Goal: Task Accomplishment & Management: Complete application form

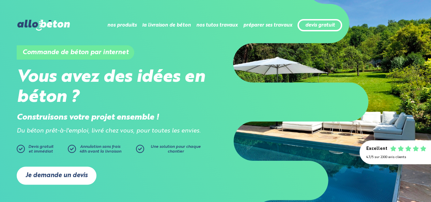
click at [76, 176] on link "Je demande un devis" at bounding box center [57, 175] width 80 height 18
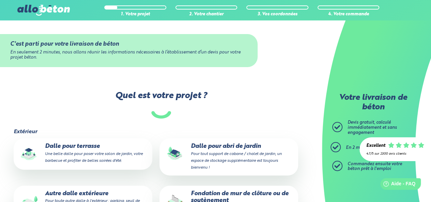
click at [92, 162] on small "Une belle dalle pour poser votre salon de jardin, votre barbecue et profiter de…" at bounding box center [94, 157] width 98 height 11
click at [0, 0] on input "Dalle pour terrasse Une belle dalle pour poser votre salon de jardin, votre bar…" at bounding box center [0, 0] width 0 height 0
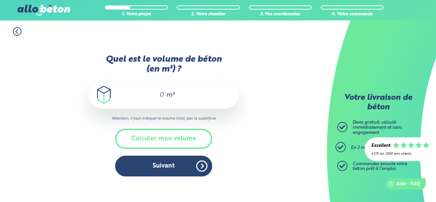
click at [164, 94] on input "Quel est le volume de béton (en m³) ?" at bounding box center [159, 95] width 12 height 8
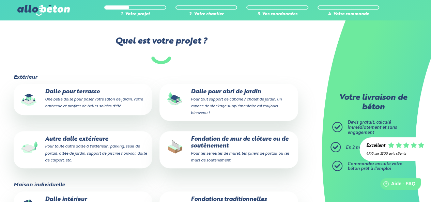
scroll to position [68, 0]
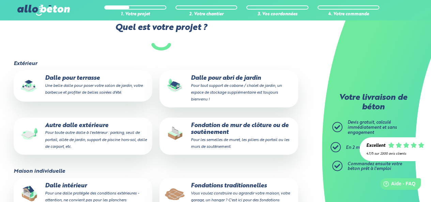
click at [245, 190] on p "Fondations traditionnelles Vous voulez construire ou agrandir votre maison, vot…" at bounding box center [228, 196] width 129 height 28
click at [0, 0] on input "Fondations traditionnelles Vous voulez construire ou agrandir votre maison, vot…" at bounding box center [0, 0] width 0 height 0
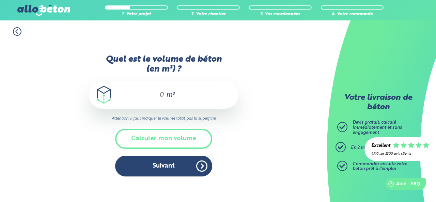
click at [164, 98] on input "Quel est le volume de béton (en m³) ?" at bounding box center [159, 95] width 12 height 8
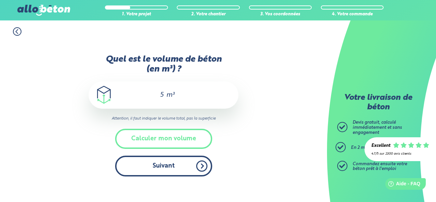
type input "5"
click at [179, 168] on button "Suivant" at bounding box center [163, 166] width 97 height 21
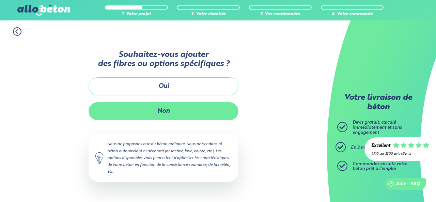
click at [200, 116] on button "Non" at bounding box center [164, 111] width 150 height 18
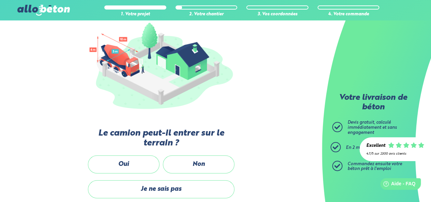
scroll to position [82, 0]
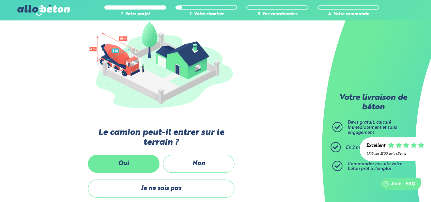
click at [134, 158] on label "Oui" at bounding box center [123, 164] width 71 height 18
click at [0, 0] on input "Oui" at bounding box center [0, 0] width 0 height 0
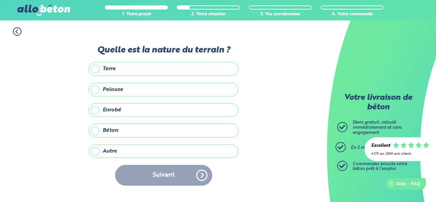
click at [155, 70] on label "Terre" at bounding box center [164, 69] width 150 height 14
click at [0, 0] on input "Terre" at bounding box center [0, 0] width 0 height 0
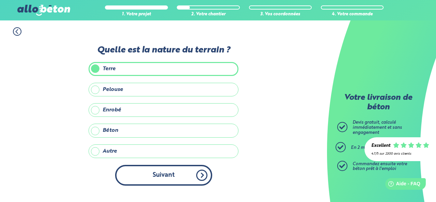
click at [180, 171] on button "Suivant" at bounding box center [163, 175] width 97 height 21
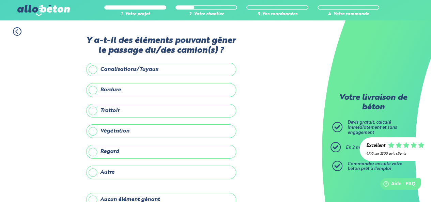
click at [163, 194] on label "Aucun élément gênant" at bounding box center [161, 200] width 150 height 14
click at [0, 0] on input "Aucun élément gênant" at bounding box center [0, 0] width 0 height 0
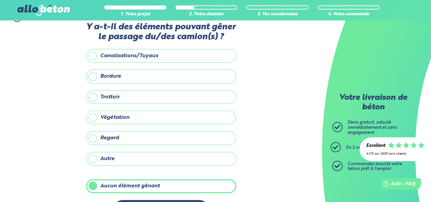
scroll to position [37, 0]
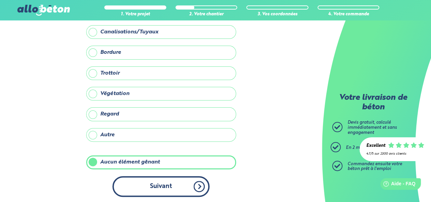
click at [177, 180] on button "Suivant" at bounding box center [160, 186] width 97 height 21
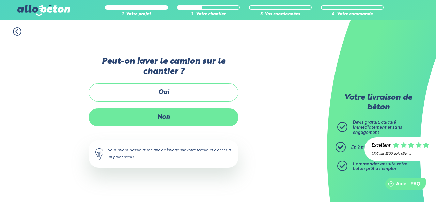
click at [196, 121] on label "Non" at bounding box center [164, 117] width 150 height 18
click at [0, 0] on input "Non" at bounding box center [0, 0] width 0 height 0
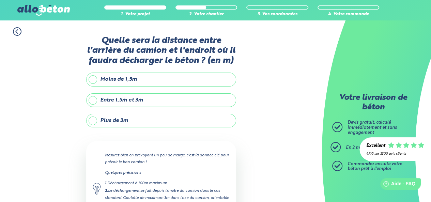
click at [144, 119] on label "Plus de 3m" at bounding box center [161, 121] width 150 height 14
click at [0, 0] on input "Plus de 3m" at bounding box center [0, 0] width 0 height 0
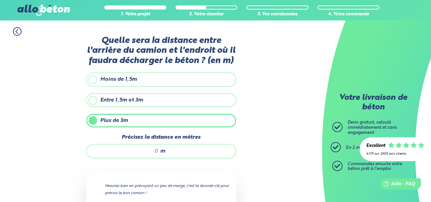
click at [159, 150] on div "m" at bounding box center [161, 151] width 150 height 14
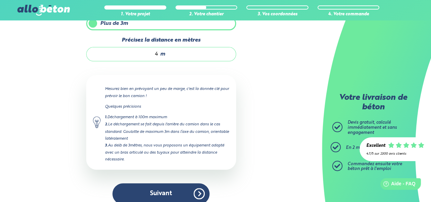
scroll to position [104, 0]
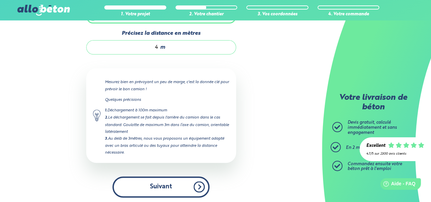
type input "4"
click at [171, 184] on button "Suivant" at bounding box center [160, 186] width 97 height 21
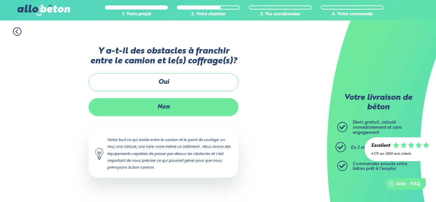
click at [212, 107] on label "Non" at bounding box center [164, 107] width 150 height 18
click at [0, 0] on input "Non" at bounding box center [0, 0] width 0 height 0
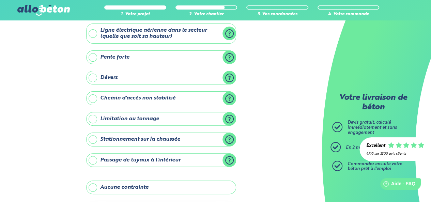
scroll to position [40, 0]
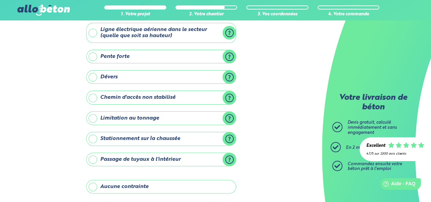
click at [203, 184] on label "Aucune contrainte" at bounding box center [161, 187] width 150 height 14
click at [0, 0] on input "Aucune contrainte" at bounding box center [0, 0] width 0 height 0
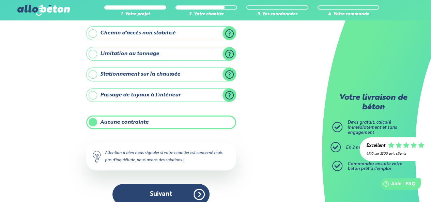
scroll to position [112, 0]
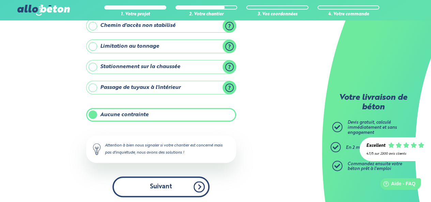
click at [169, 181] on button "Suivant" at bounding box center [160, 186] width 97 height 21
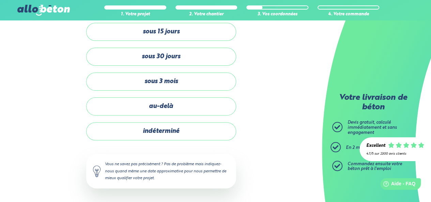
scroll to position [53, 0]
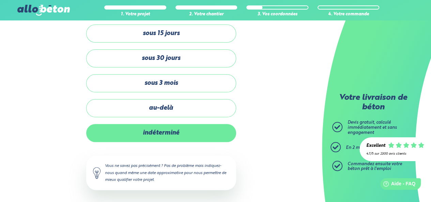
click at [195, 134] on label "indéterminé" at bounding box center [161, 133] width 150 height 18
click at [0, 0] on input "indéterminé" at bounding box center [0, 0] width 0 height 0
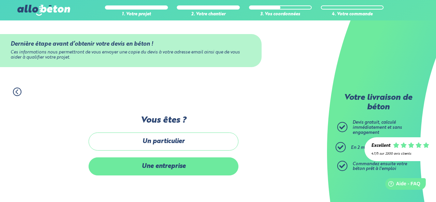
click at [178, 168] on label "Une entreprise" at bounding box center [164, 166] width 150 height 18
click at [0, 0] on input "Une entreprise" at bounding box center [0, 0] width 0 height 0
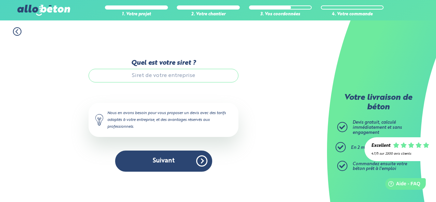
click at [202, 79] on input "Quel est votre siret ?" at bounding box center [164, 76] width 150 height 14
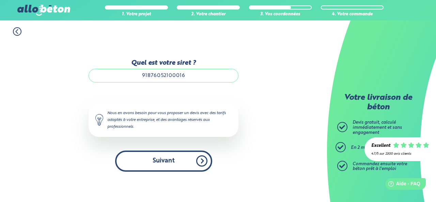
type input "91876052100016"
click at [168, 158] on button "Suivant" at bounding box center [163, 160] width 97 height 21
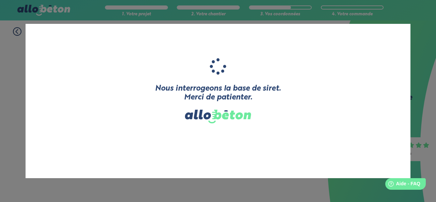
type input "EMT45"
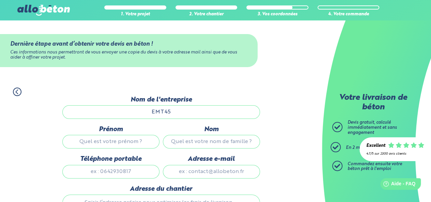
click at [140, 145] on input "Prénom" at bounding box center [110, 142] width 97 height 14
type input "[PERSON_NAME]"
click at [209, 143] on input "Nom" at bounding box center [211, 142] width 97 height 14
type input "Goueffon"
click at [140, 167] on input "Téléphone portable" at bounding box center [110, 172] width 97 height 14
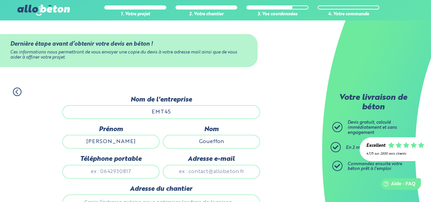
type input "0640901698"
click at [182, 174] on input "Adresse e-mail" at bounding box center [211, 172] width 97 height 14
type input "[EMAIL_ADDRESS][DOMAIN_NAME]"
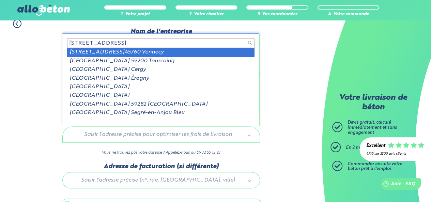
type input "[STREET_ADDRESS]"
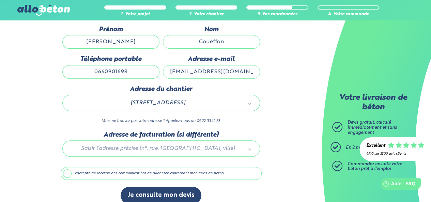
scroll to position [107, 0]
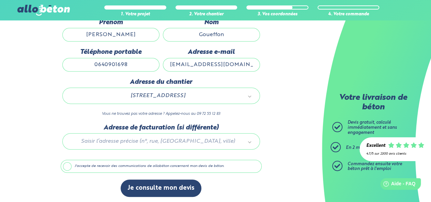
click at [236, 162] on label "J'accepte de recevoir des communications de allobéton concernant mon devis de b…" at bounding box center [161, 166] width 201 height 13
click at [0, 0] on input "J'accepte de recevoir des communications de allobéton concernant mon devis de b…" at bounding box center [0, 0] width 0 height 0
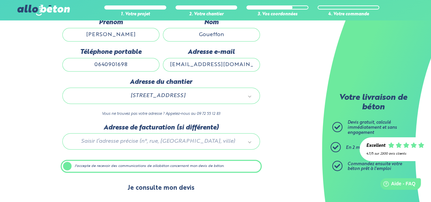
click at [177, 187] on button "Je consulte mon devis" at bounding box center [161, 187] width 81 height 17
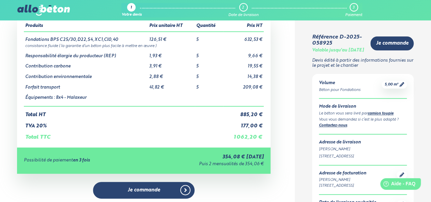
scroll to position [41, 0]
